Goal: Information Seeking & Learning: Find specific fact

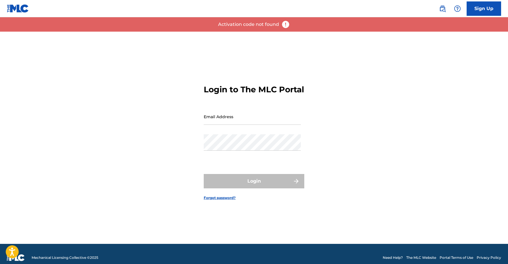
click at [442, 8] on img at bounding box center [442, 8] width 7 height 7
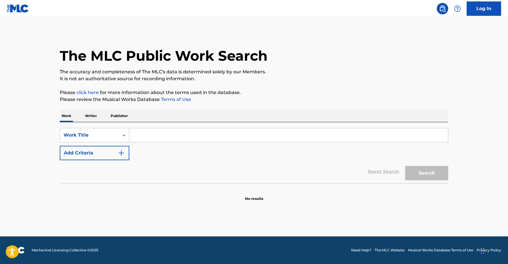
click at [174, 132] on input "Search Form" at bounding box center [288, 135] width 319 height 14
type input "rock you like a hurricane"
click at [423, 172] on button "Search" at bounding box center [426, 173] width 43 height 14
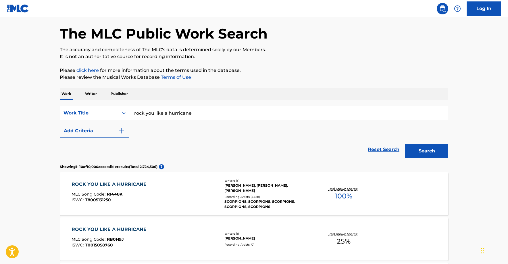
scroll to position [49, 0]
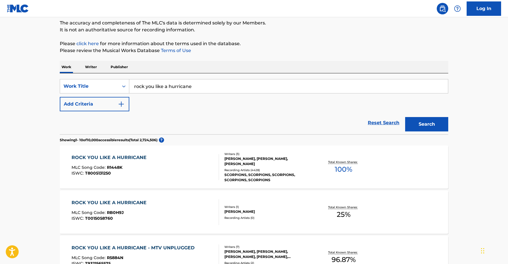
click at [124, 157] on div "ROCK YOU LIKE A HURRICANE" at bounding box center [111, 157] width 78 height 7
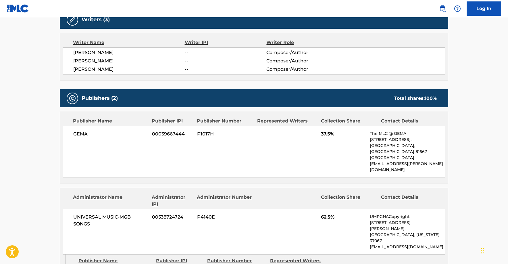
scroll to position [256, 0]
